Goal: Task Accomplishment & Management: Complete application form

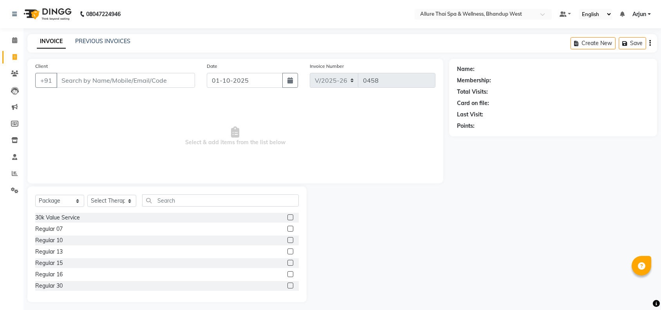
select select "8527"
select select "package"
click at [14, 40] on icon at bounding box center [14, 40] width 5 height 6
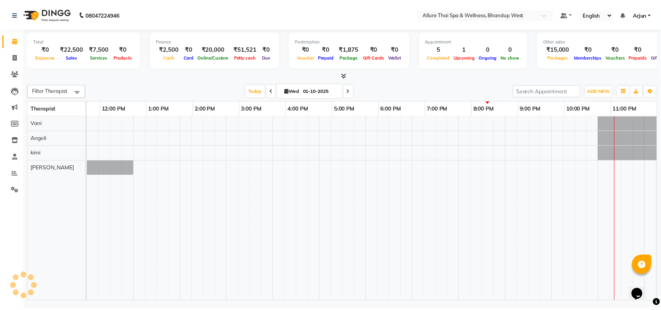
scroll to position [0, 128]
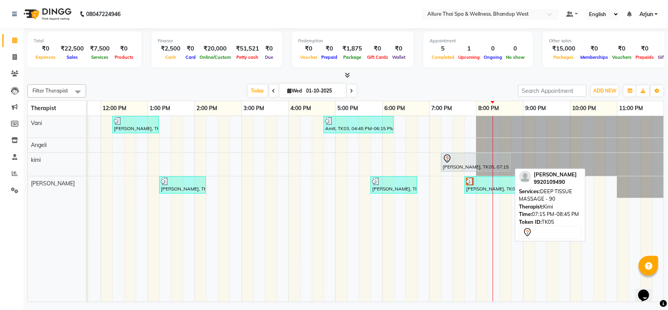
click at [474, 167] on div "[PERSON_NAME], TK05, 07:15 PM-08:45 PM, DEEP TISSUE MASSAGE - 90" at bounding box center [476, 162] width 69 height 16
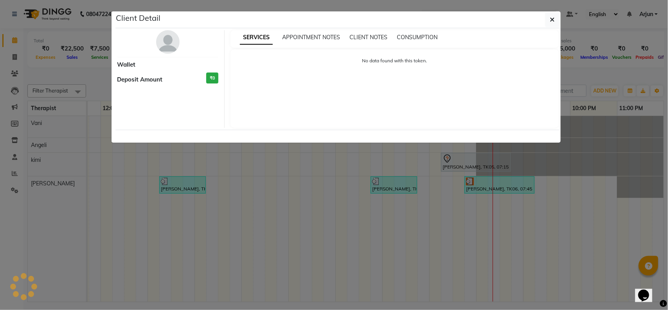
select select "7"
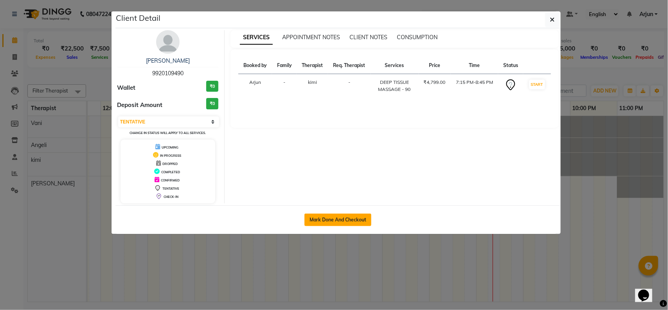
click at [353, 213] on button "Mark Done And Checkout" at bounding box center [338, 219] width 67 height 13
select select "8527"
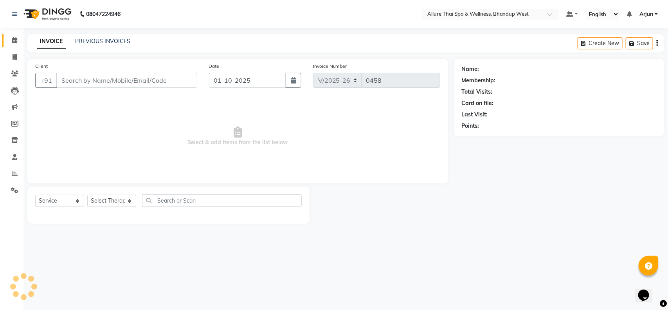
select select "package"
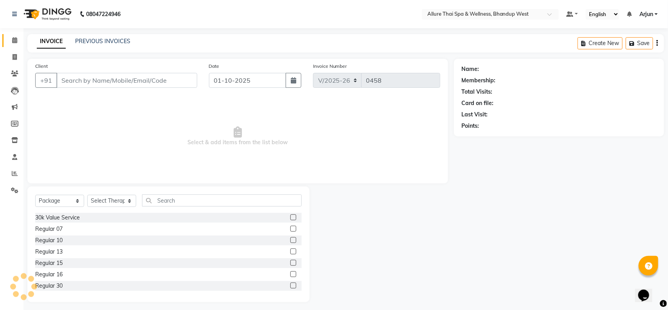
type input "9920109490"
select select "86274"
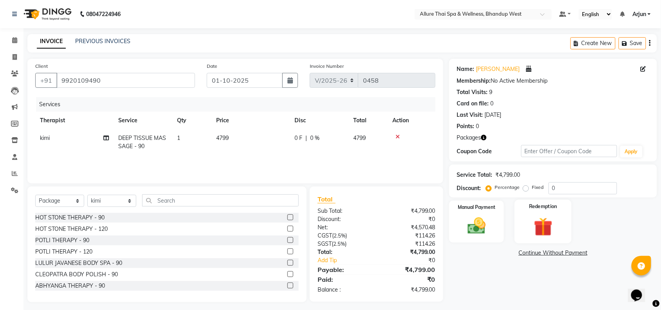
click at [554, 222] on img at bounding box center [543, 226] width 31 height 23
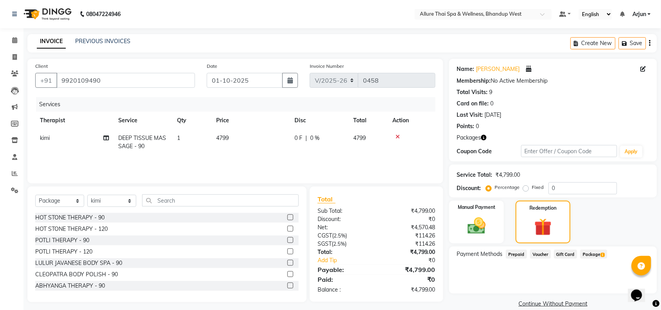
scroll to position [11, 0]
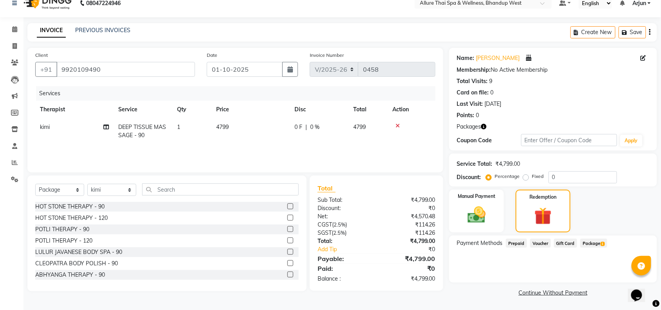
click at [592, 238] on span "Package 1" at bounding box center [593, 242] width 27 height 9
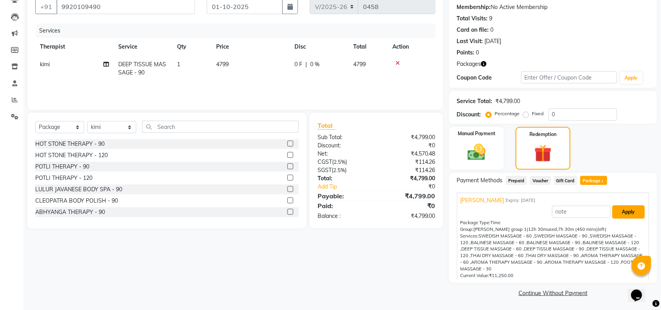
click at [619, 213] on button "Apply" at bounding box center [628, 211] width 32 height 13
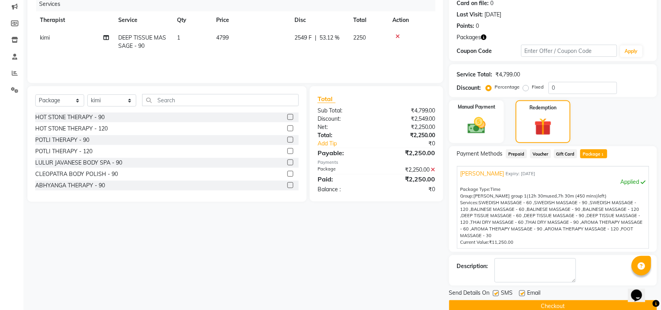
scroll to position [114, 0]
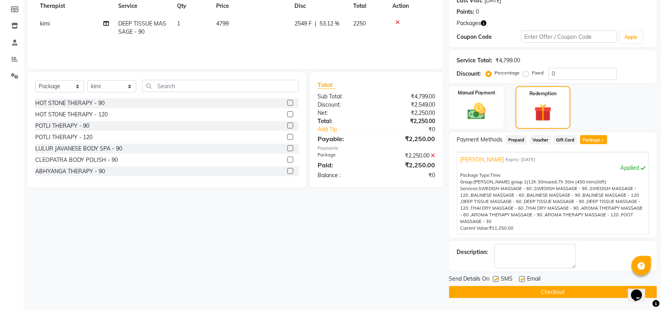
click at [495, 276] on label at bounding box center [496, 279] width 6 height 6
click at [495, 277] on input "checkbox" at bounding box center [495, 279] width 5 height 5
checkbox input "false"
click at [527, 291] on button "Checkout" at bounding box center [553, 292] width 208 height 12
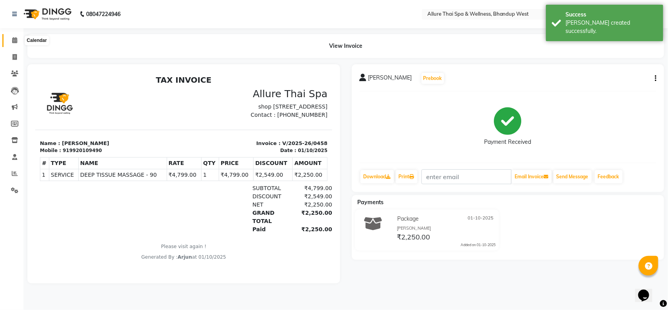
click at [13, 37] on icon at bounding box center [14, 40] width 5 height 6
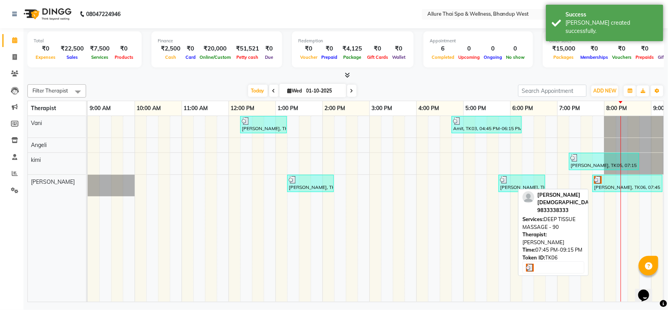
click at [601, 184] on div "[PERSON_NAME], TK06, 07:45 PM-09:15 PM, DEEP TISSUE MASSAGE - 90" at bounding box center [628, 183] width 69 height 15
select select "3"
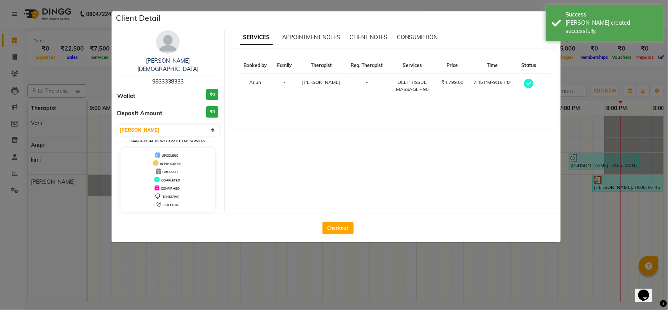
click at [582, 121] on ngb-modal-window "Client Detail [PERSON_NAME][DEMOGRAPHIC_DATA] 9833338333 Wallet ₹0 Deposit Amou…" at bounding box center [334, 155] width 668 height 310
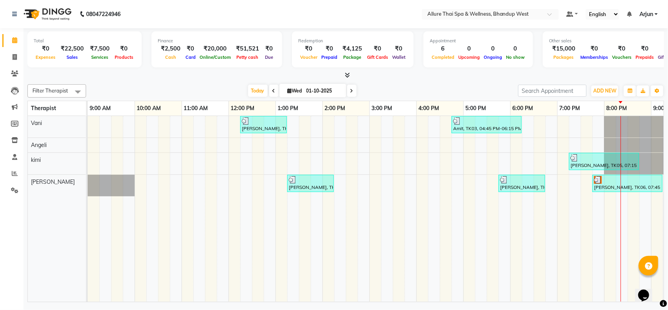
click at [117, 74] on div at bounding box center [345, 75] width 637 height 8
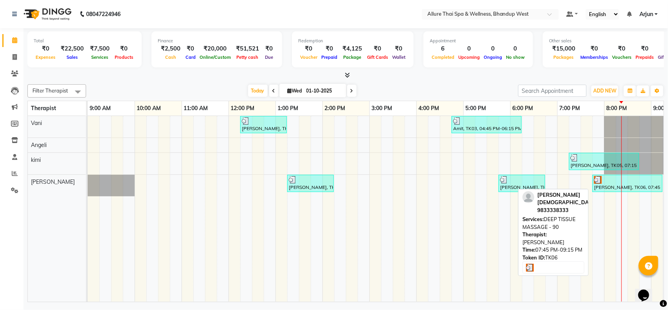
click at [610, 190] on div "[PERSON_NAME], TK06, 07:45 PM-09:15 PM, DEEP TISSUE MASSAGE - 90" at bounding box center [628, 183] width 69 height 15
select select "3"
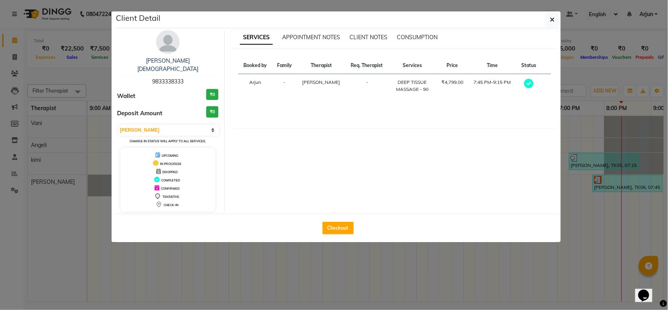
click at [588, 204] on ngb-modal-window "Client Detail [PERSON_NAME][DEMOGRAPHIC_DATA] 9833338333 Wallet ₹0 Deposit Amou…" at bounding box center [334, 155] width 668 height 310
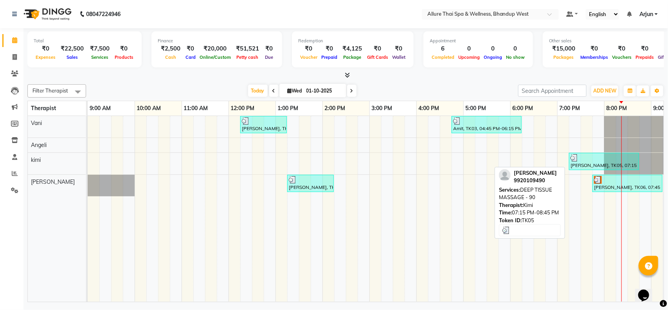
click at [592, 159] on div at bounding box center [604, 158] width 67 height 8
select select "3"
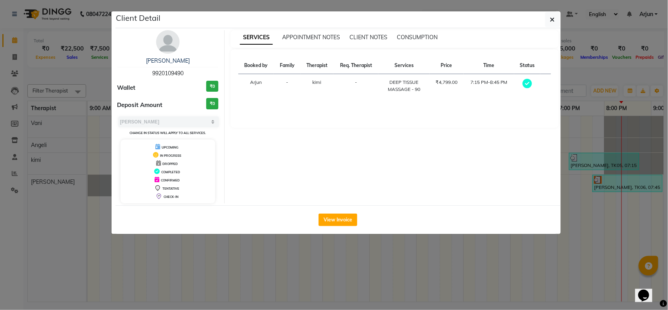
click at [564, 122] on div "SERVICES APPOINTMENT NOTES CLIENT NOTES CONSUMPTION Booked by Family Therapist …" at bounding box center [395, 116] width 340 height 173
click at [553, 18] on icon "button" at bounding box center [553, 19] width 5 height 6
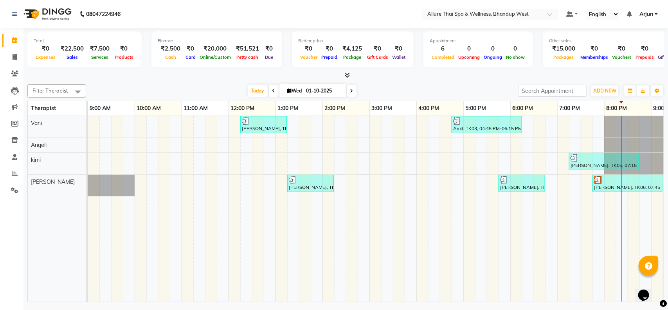
click at [592, 190] on div "[PERSON_NAME], TK01, 12:15 PM-01:15 PM, DEEP TISSUE MASSAGE - 60 Amit, TK03, 04…" at bounding box center [440, 209] width 705 height 186
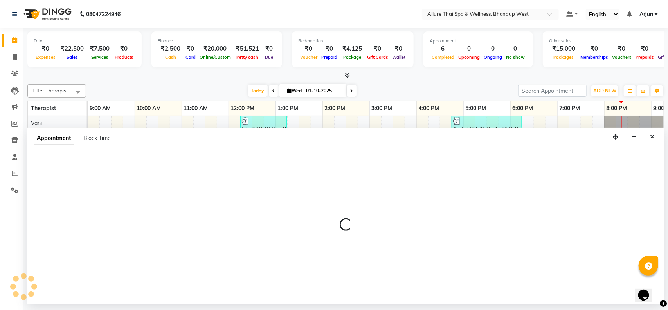
select select "89385"
select select "1170"
select select "tentative"
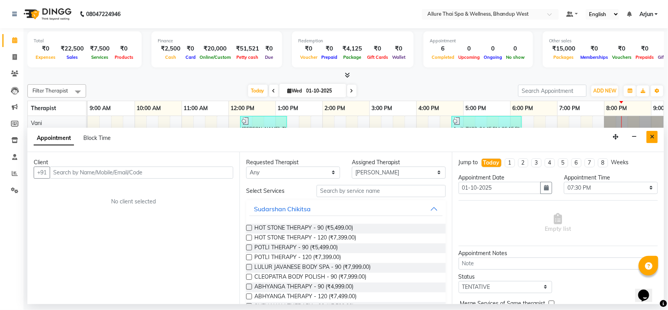
click at [652, 134] on icon "Close" at bounding box center [652, 136] width 4 height 5
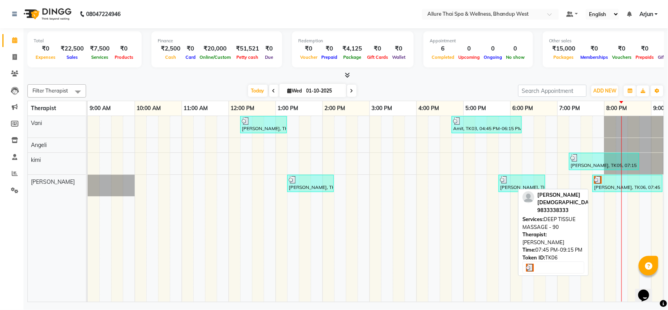
click at [613, 182] on div at bounding box center [627, 180] width 67 height 8
select select "3"
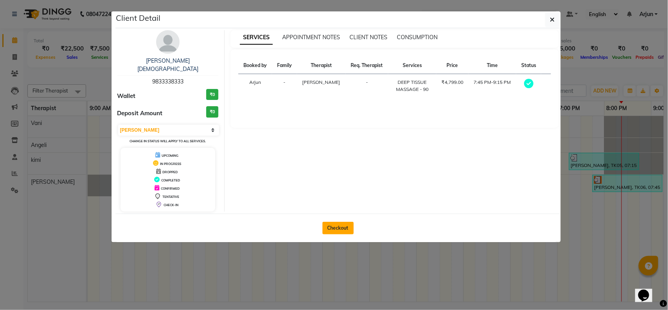
click at [341, 222] on button "Checkout" at bounding box center [338, 228] width 31 height 13
select select "8527"
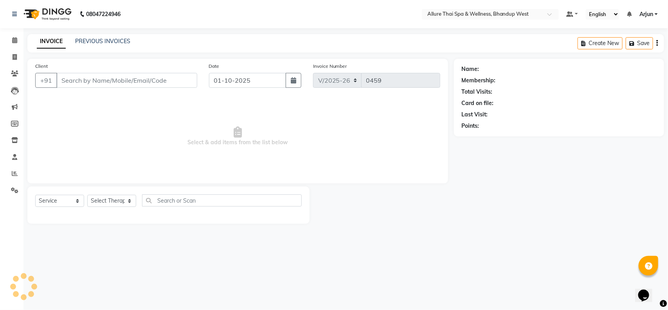
select select "package"
type input "9833338333"
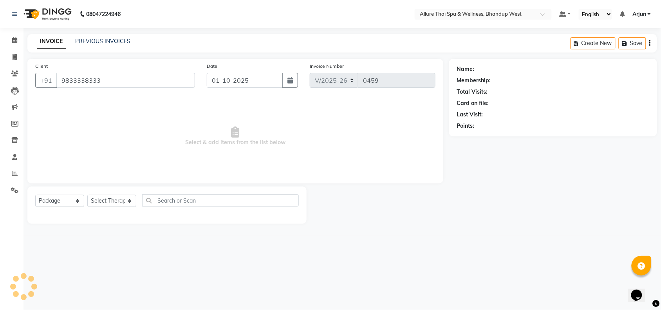
select select "89385"
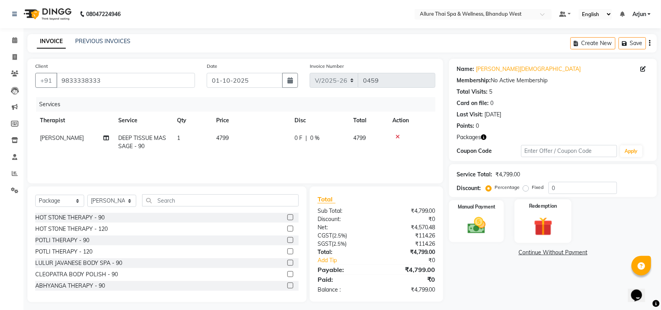
click at [543, 226] on img at bounding box center [543, 226] width 31 height 23
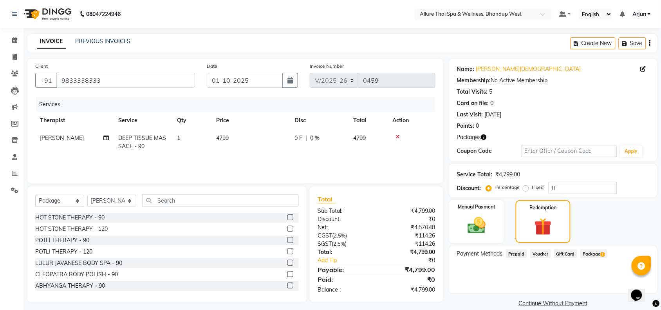
drag, startPoint x: 588, startPoint y: 258, endPoint x: 592, endPoint y: 251, distance: 7.4
click at [588, 258] on div "Package 1" at bounding box center [592, 254] width 30 height 11
click at [592, 251] on span "Package 1" at bounding box center [593, 253] width 27 height 9
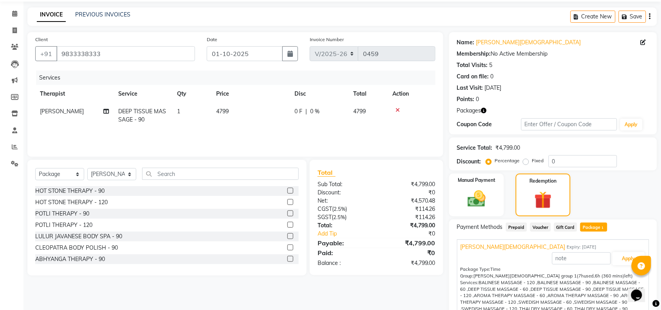
scroll to position [74, 0]
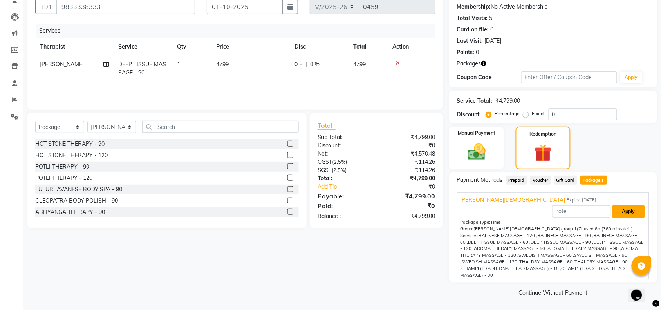
click at [630, 215] on button "Apply" at bounding box center [628, 211] width 32 height 13
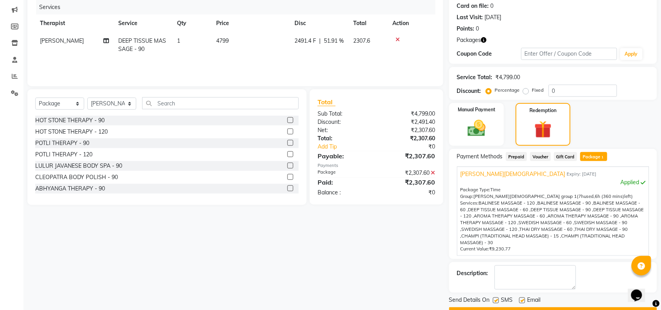
scroll to position [118, 0]
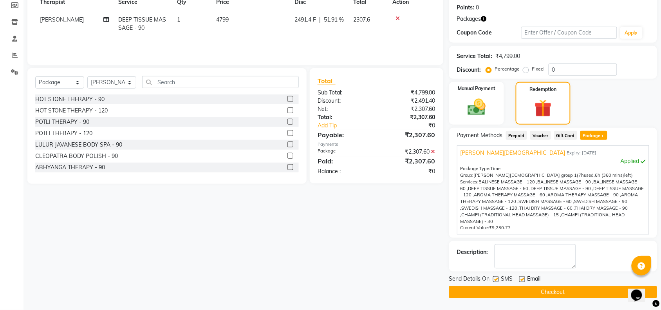
click at [496, 280] on label at bounding box center [496, 279] width 6 height 6
click at [496, 280] on input "checkbox" at bounding box center [495, 279] width 5 height 5
checkbox input "false"
click at [533, 288] on button "Checkout" at bounding box center [553, 292] width 208 height 12
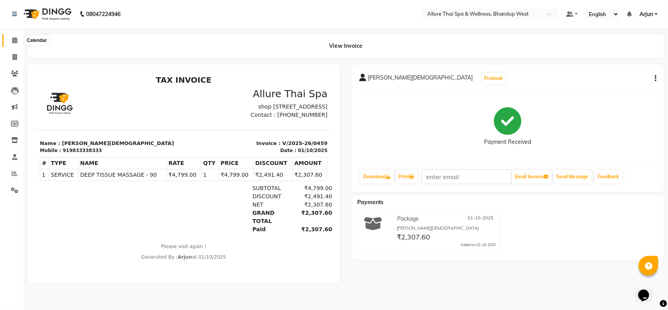
click at [12, 43] on icon at bounding box center [14, 40] width 5 height 6
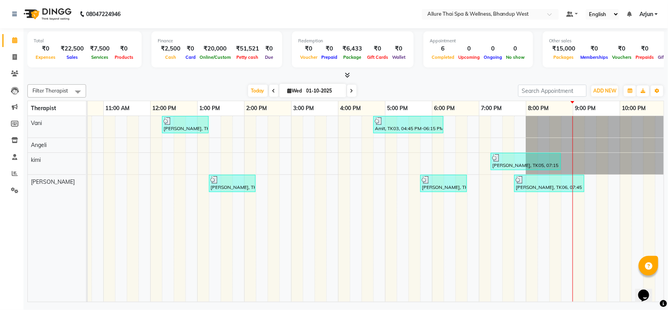
scroll to position [0, 92]
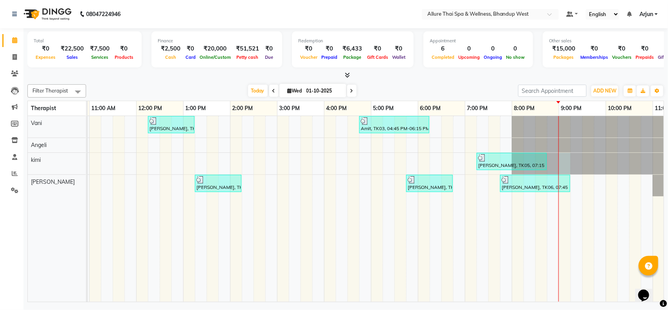
select select "86274"
select select "tentative"
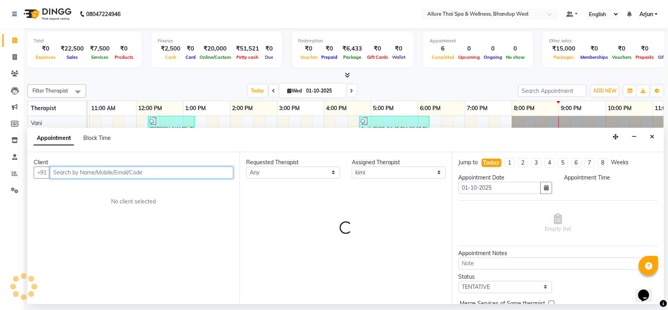
select select "1260"
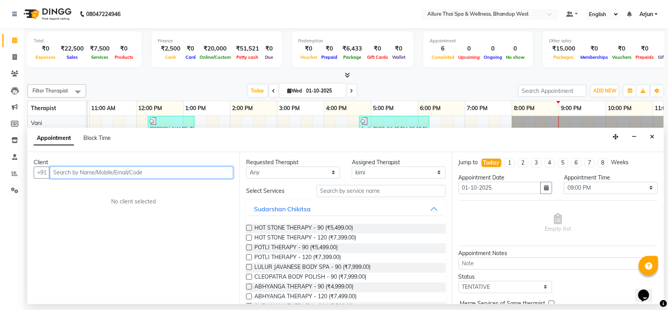
paste input "8104579908"
type input "8104579908"
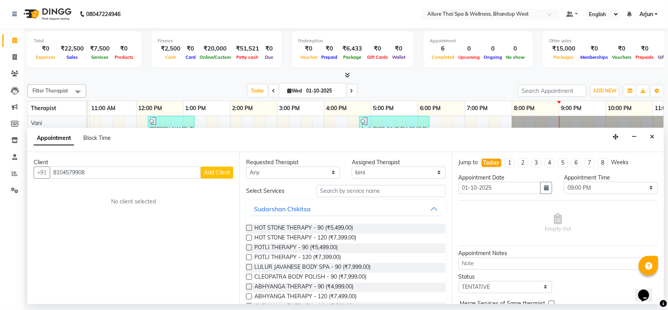
click at [217, 172] on span "Add Client" at bounding box center [217, 172] width 26 height 7
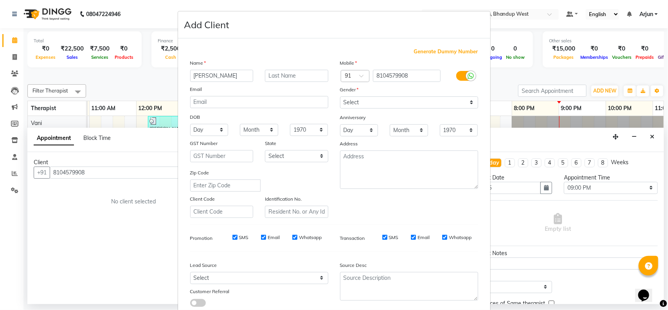
type input "[PERSON_NAME]"
click at [460, 102] on select "Select [DEMOGRAPHIC_DATA] [DEMOGRAPHIC_DATA] Other Prefer Not To Say" at bounding box center [409, 102] width 138 height 12
select select "[DEMOGRAPHIC_DATA]"
click at [340, 96] on select "Select [DEMOGRAPHIC_DATA] [DEMOGRAPHIC_DATA] Other Prefer Not To Say" at bounding box center [409, 102] width 138 height 12
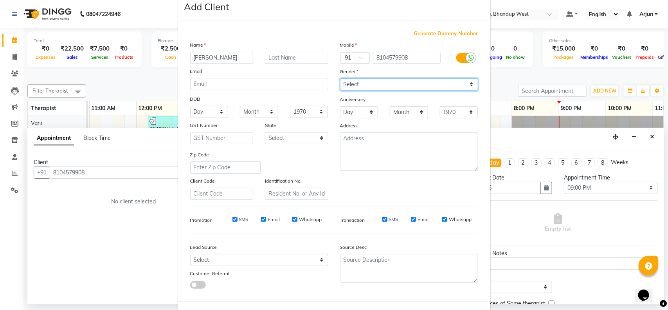
scroll to position [49, 0]
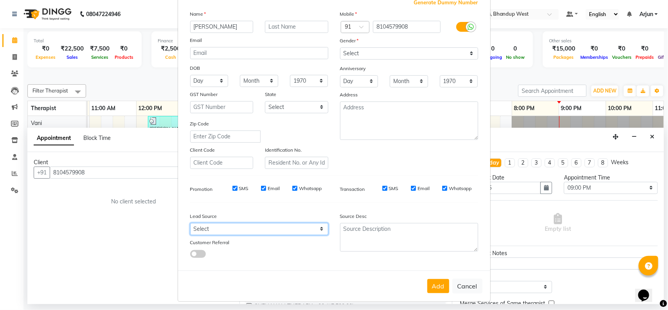
click at [313, 226] on select "Select Walk-in Referral Internet Friend Word of Mouth Advertisement Facebook Ju…" at bounding box center [259, 229] width 138 height 12
click at [190, 223] on select "Select Walk-in Referral Internet Friend Word of Mouth Advertisement Facebook Ju…" at bounding box center [259, 229] width 138 height 12
click at [311, 226] on select "Select Walk-in Referral Internet Friend Word of Mouth Advertisement Facebook Ju…" at bounding box center [259, 229] width 138 height 12
select select "55728"
click at [190, 223] on select "Select Walk-in Referral Internet Friend Word of Mouth Advertisement Facebook Ju…" at bounding box center [259, 229] width 138 height 12
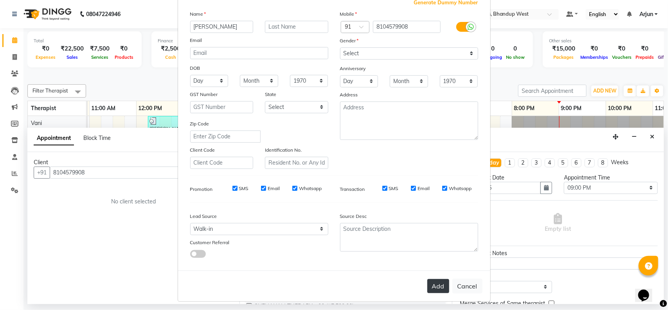
click at [431, 286] on button "Add" at bounding box center [439, 286] width 22 height 14
select select
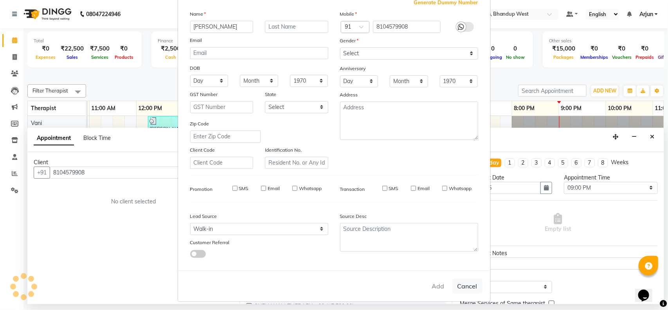
select select
checkbox input "false"
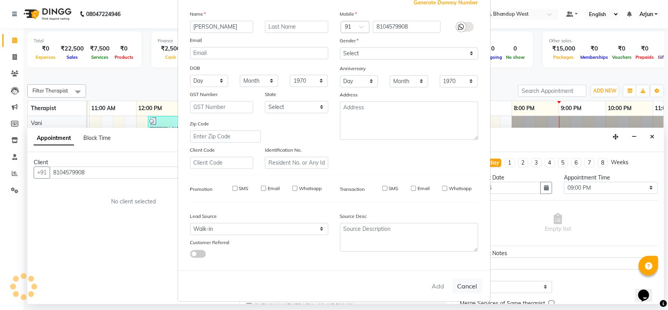
checkbox input "false"
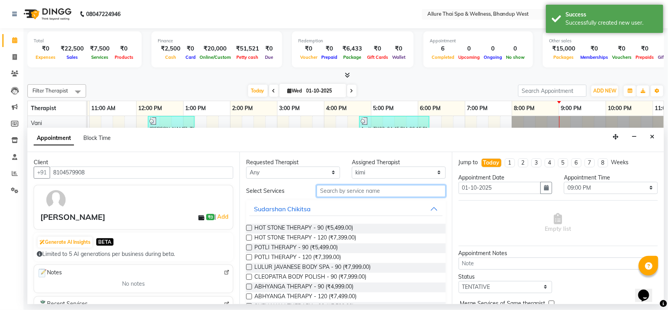
click at [365, 193] on input "text" at bounding box center [381, 191] width 129 height 12
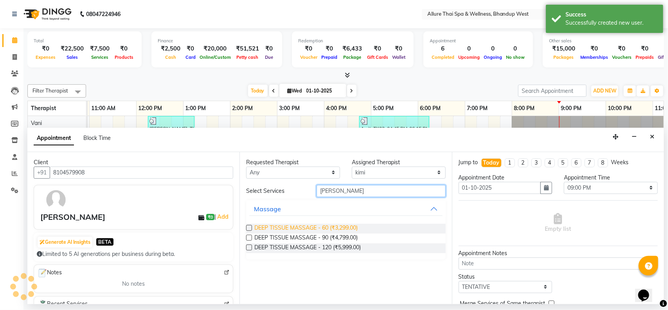
type input "[PERSON_NAME]"
click at [337, 225] on span "DEEP TISSUE MASSAGE - 60 (₹3,299.00)" at bounding box center [306, 229] width 103 height 10
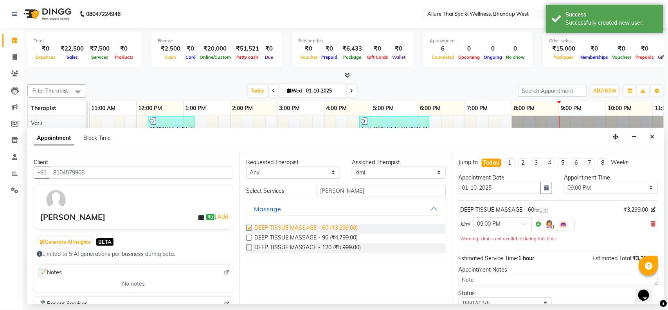
checkbox input "false"
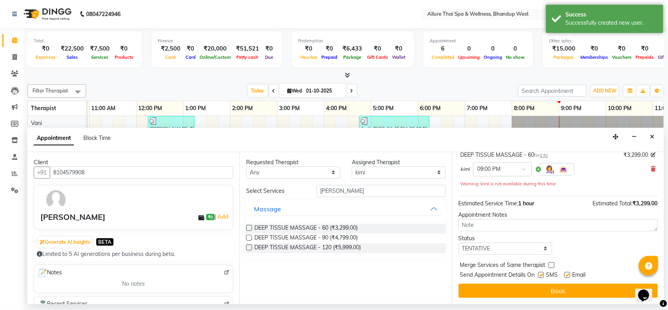
scroll to position [55, 0]
click at [542, 274] on label at bounding box center [541, 275] width 6 height 6
click at [542, 274] on input "checkbox" at bounding box center [540, 275] width 5 height 5
checkbox input "false"
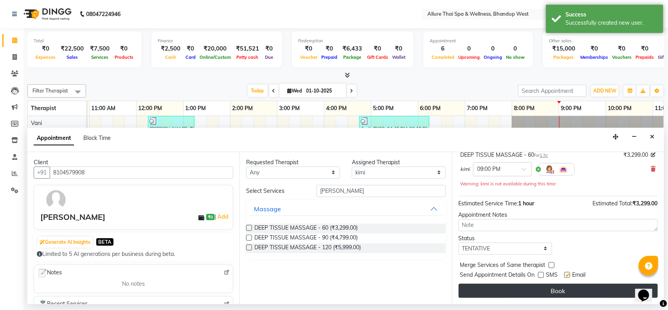
click at [543, 287] on button "Book" at bounding box center [558, 290] width 199 height 14
